Goal: Information Seeking & Learning: Learn about a topic

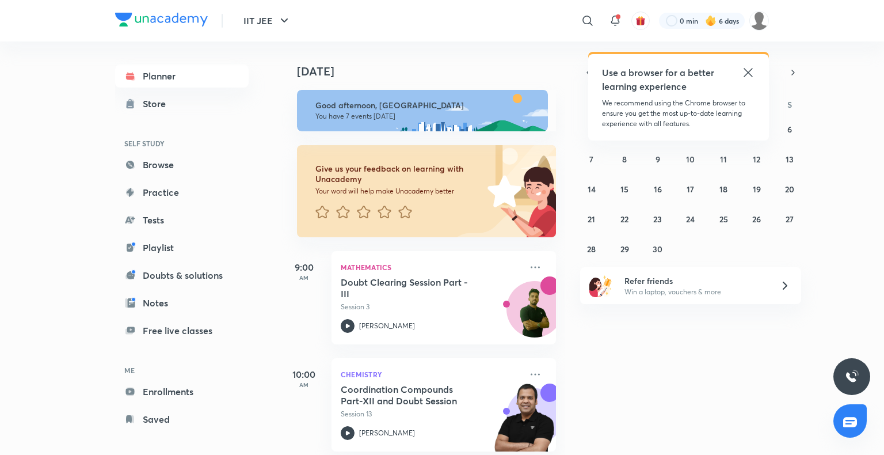
click at [752, 70] on icon at bounding box center [748, 73] width 14 height 14
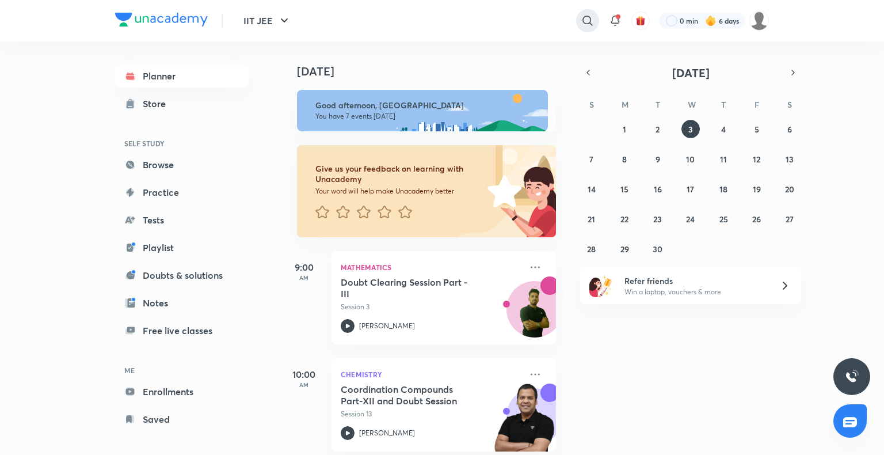
click at [590, 22] on icon at bounding box center [588, 21] width 14 height 14
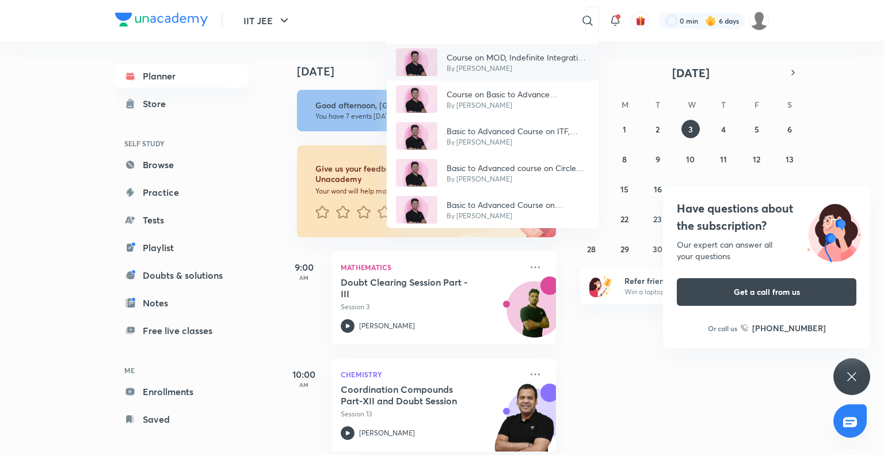
click at [551, 73] on p "By [PERSON_NAME]" at bounding box center [518, 68] width 143 height 10
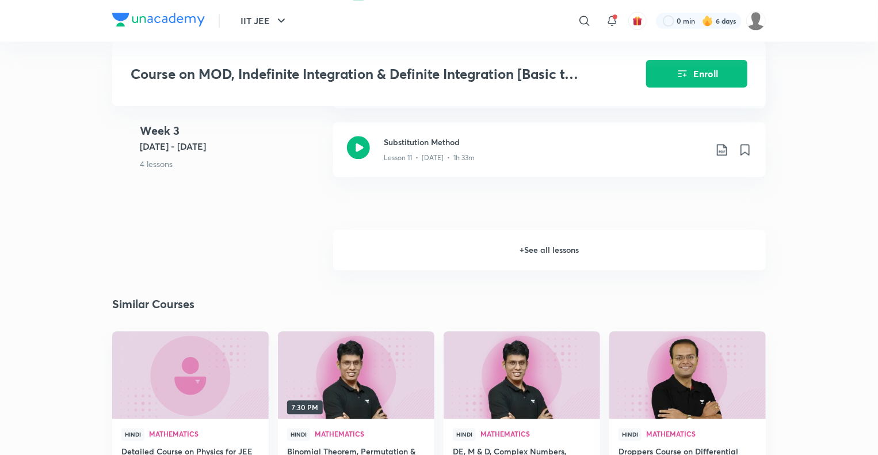
scroll to position [1445, 0]
drag, startPoint x: 529, startPoint y: 231, endPoint x: 527, endPoint y: 256, distance: 24.9
click at [527, 256] on h6 "+ See all lessons" at bounding box center [549, 249] width 433 height 40
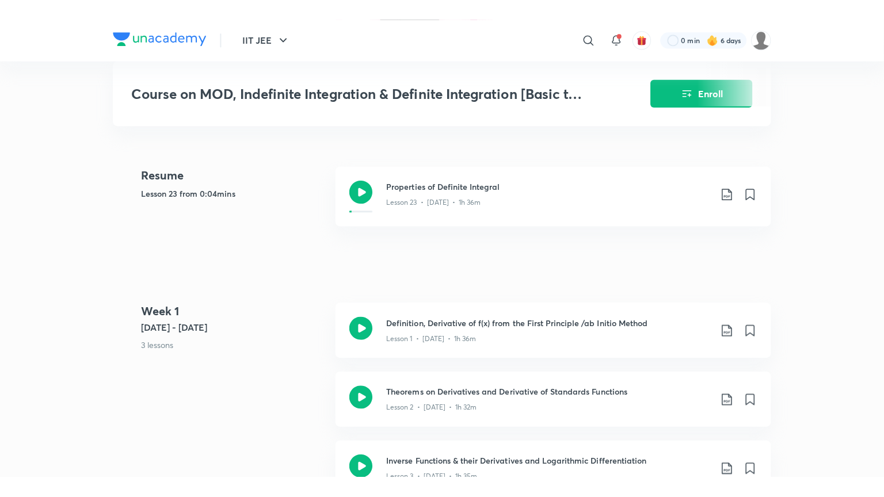
scroll to position [469, 0]
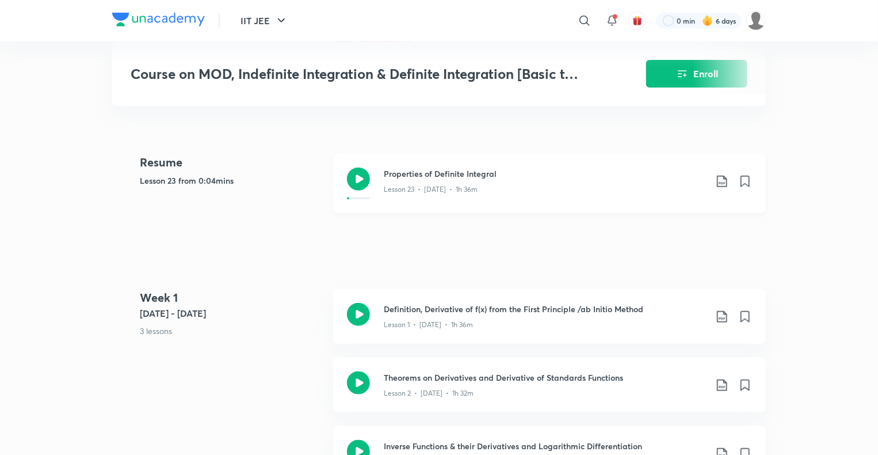
click at [358, 185] on icon at bounding box center [358, 178] width 23 height 23
